Goal: Book appointment/travel/reservation

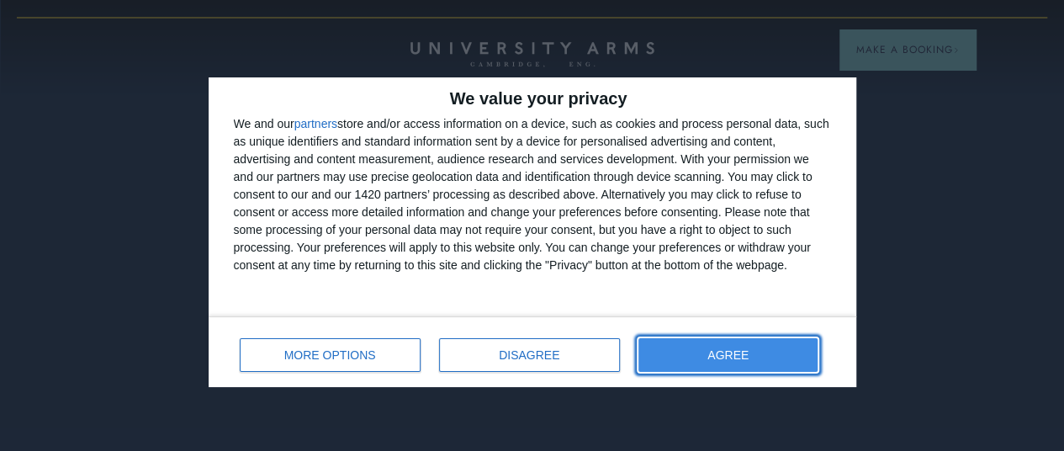
click at [692, 351] on button "AGREE" at bounding box center [729, 355] width 180 height 34
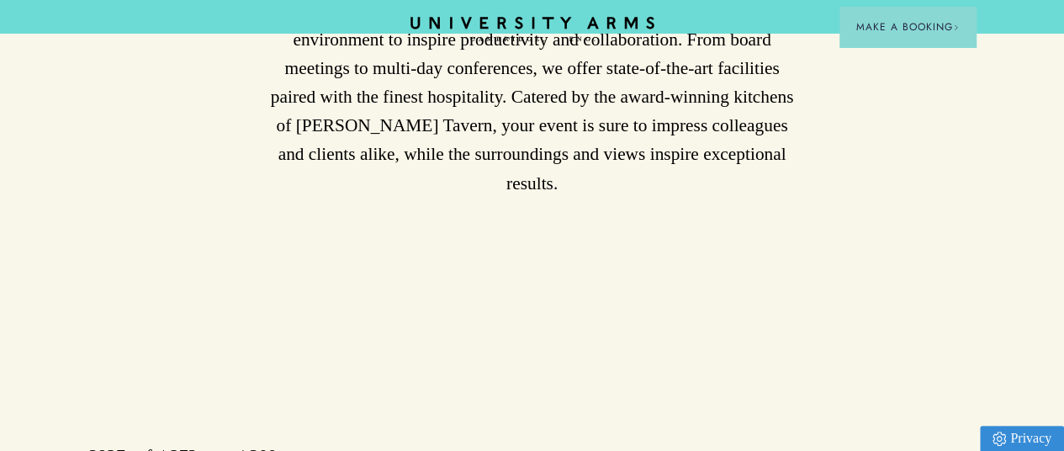
scroll to position [1010, 0]
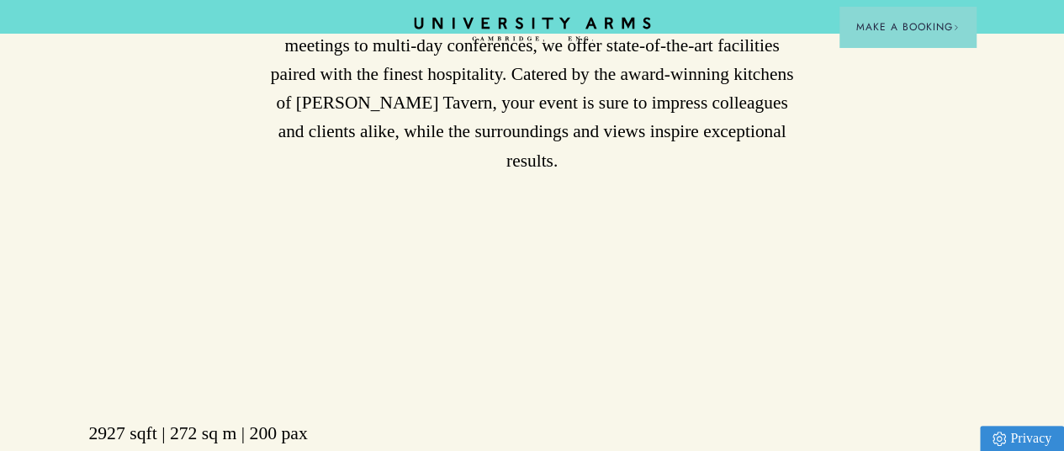
click at [535, 24] on icon "CAMBRIDGE’S LEADING LUXURY HOTEL SINCE [DATE]" at bounding box center [532, 29] width 236 height 25
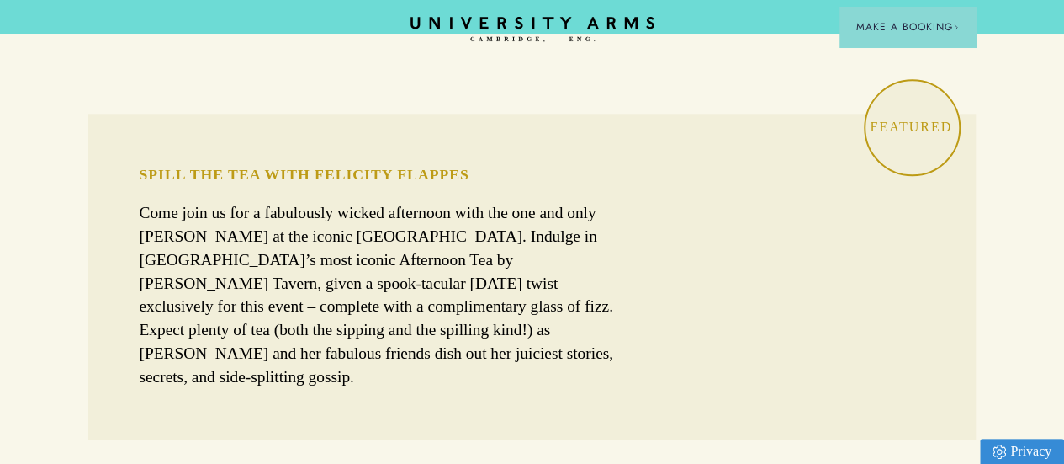
scroll to position [926, 0]
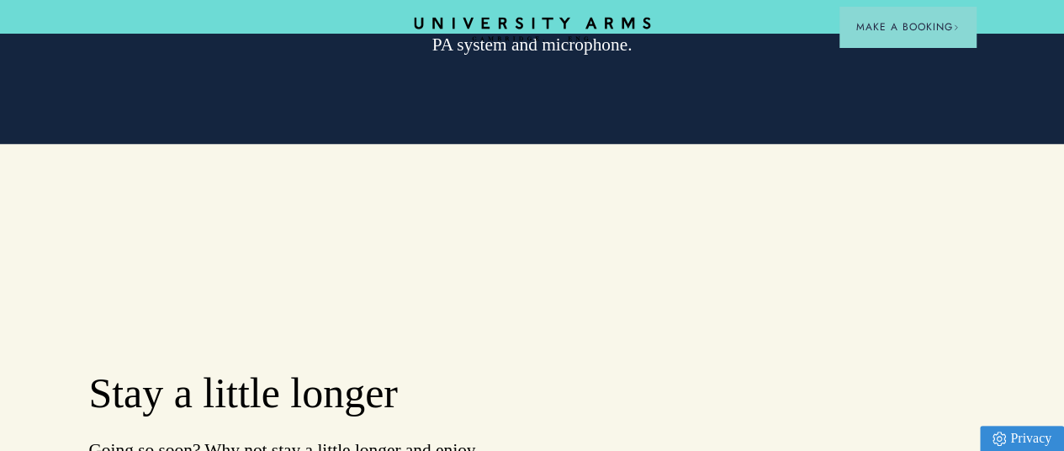
scroll to position [3886, 0]
